Goal: Book appointment/travel/reservation

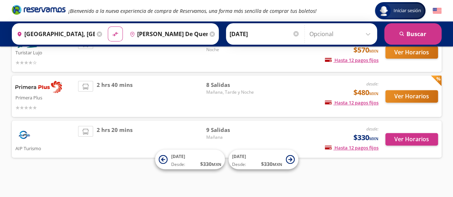
scroll to position [110, 0]
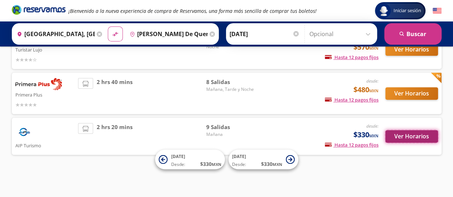
click at [411, 134] on button "Ver Horarios" at bounding box center [411, 136] width 53 height 13
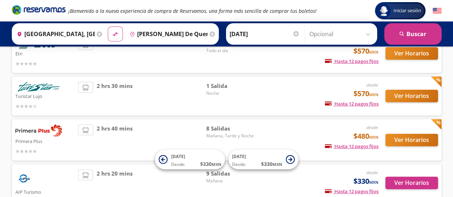
scroll to position [74, 0]
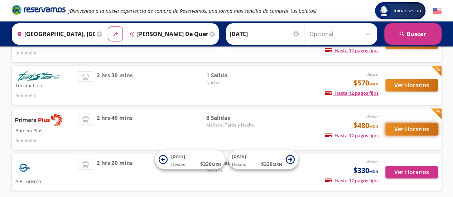
click at [399, 130] on button "Ver Horarios" at bounding box center [411, 129] width 53 height 13
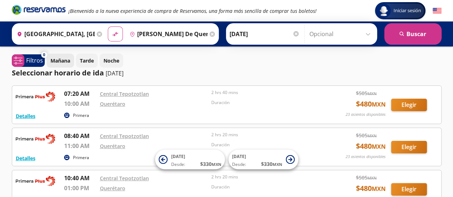
click at [57, 61] on p "Mañana" at bounding box center [60, 61] width 20 height 8
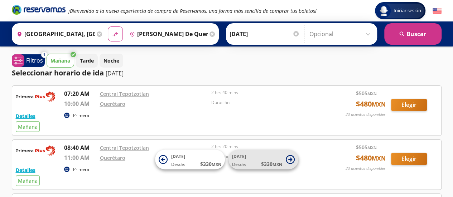
click at [293, 160] on icon at bounding box center [290, 159] width 9 height 9
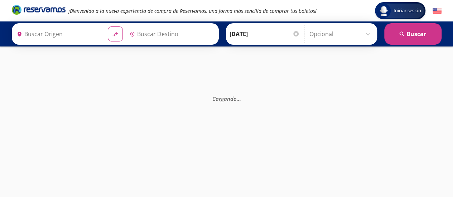
type input "[PERSON_NAME] de Querétaro, [GEOGRAPHIC_DATA]"
type input "[GEOGRAPHIC_DATA], [GEOGRAPHIC_DATA]"
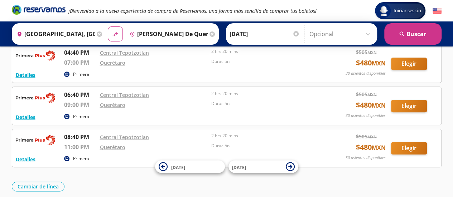
scroll to position [364, 0]
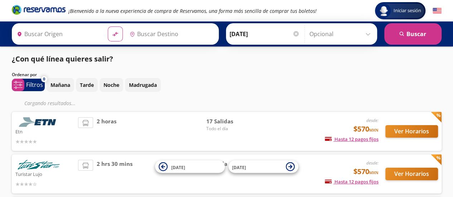
scroll to position [74, 0]
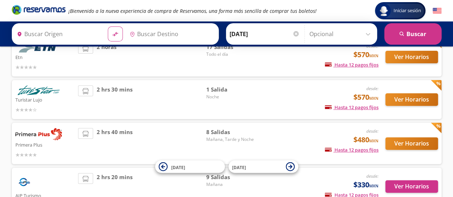
type input "[GEOGRAPHIC_DATA], [GEOGRAPHIC_DATA]"
type input "[PERSON_NAME] de Querétaro, [GEOGRAPHIC_DATA]"
